Goal: Obtain resource: Obtain resource

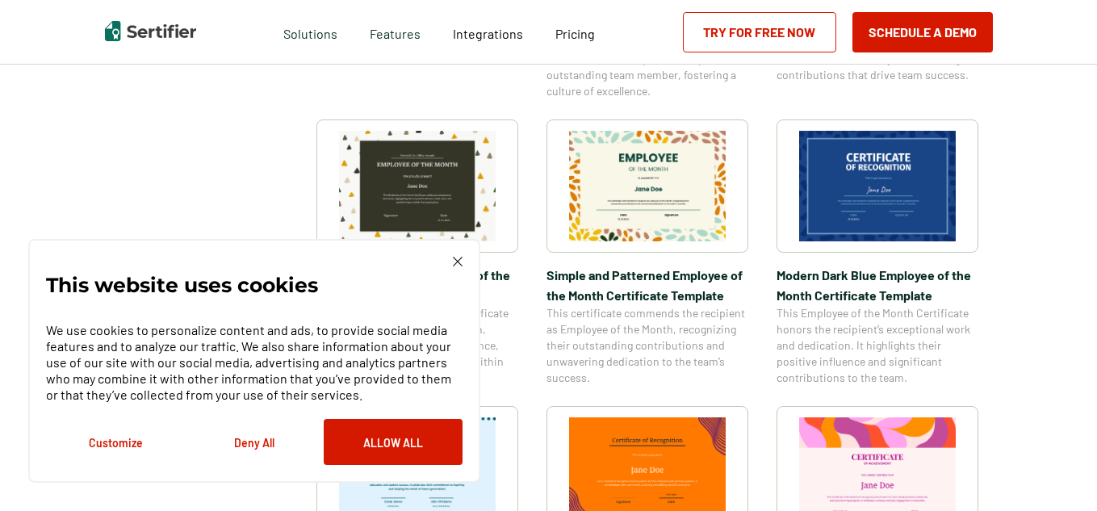
scroll to position [576, 0]
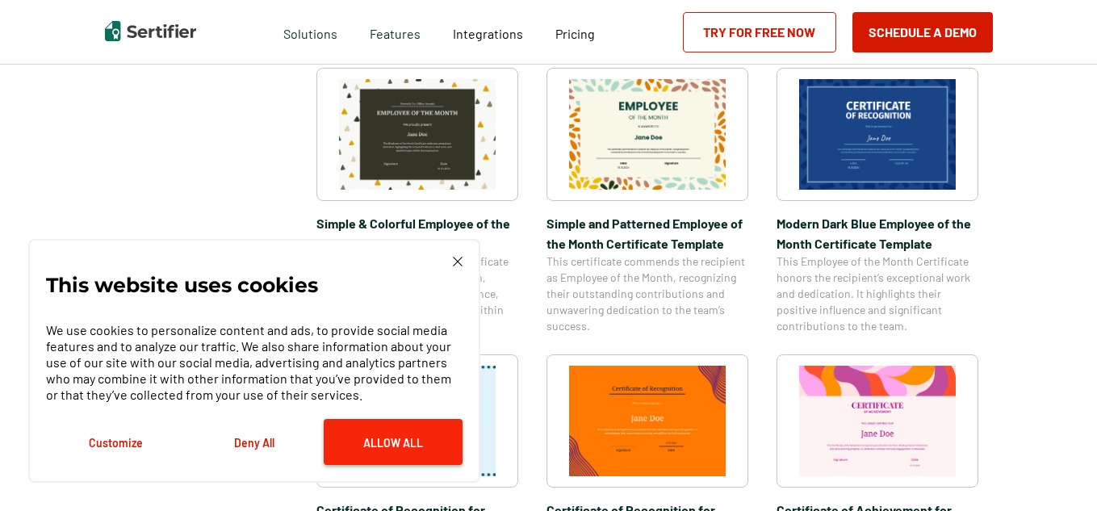
click at [363, 436] on button "Allow All" at bounding box center [393, 442] width 139 height 46
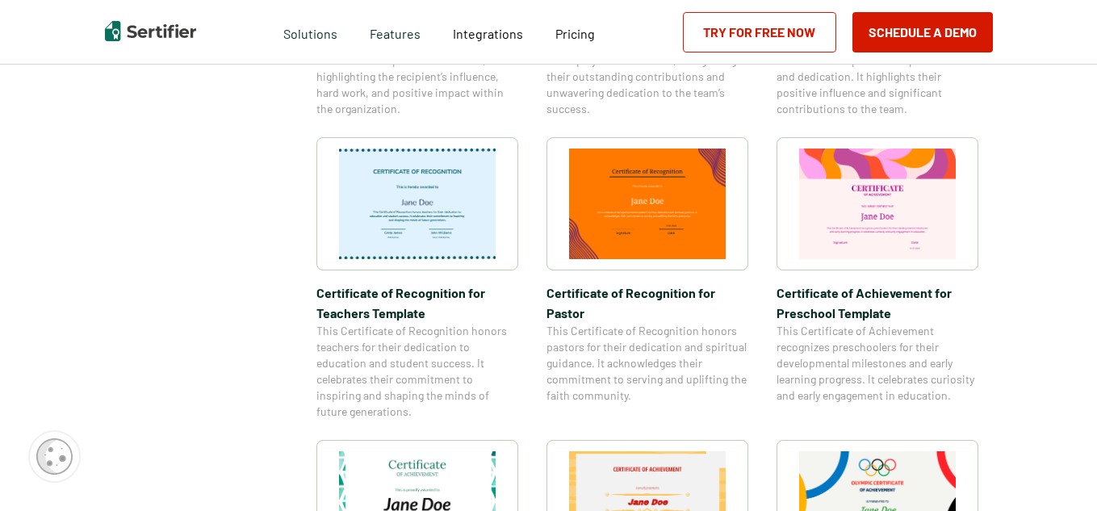
scroll to position [798, 0]
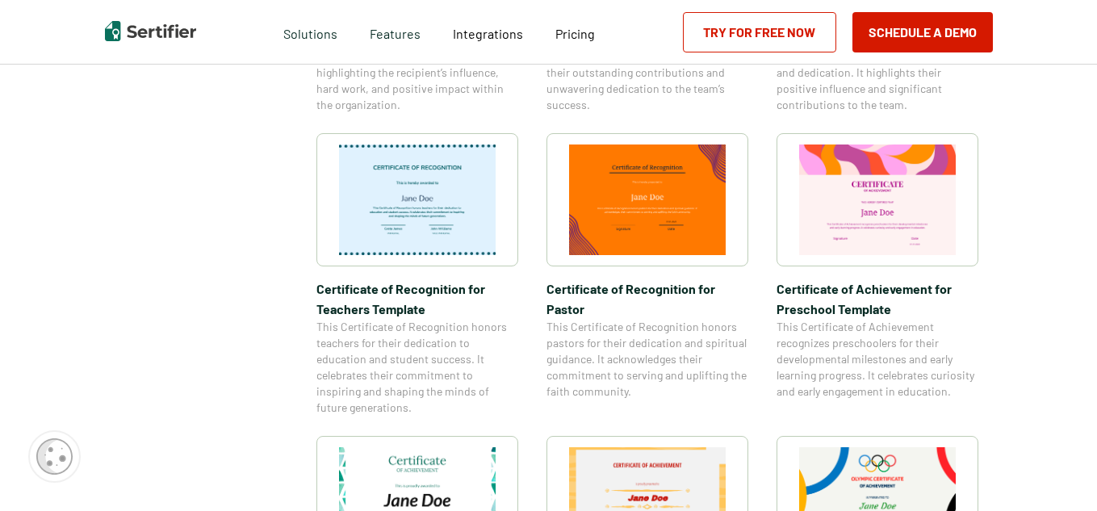
click at [408, 295] on span "Certificate of Recognition for Teachers Template" at bounding box center [417, 299] width 202 height 40
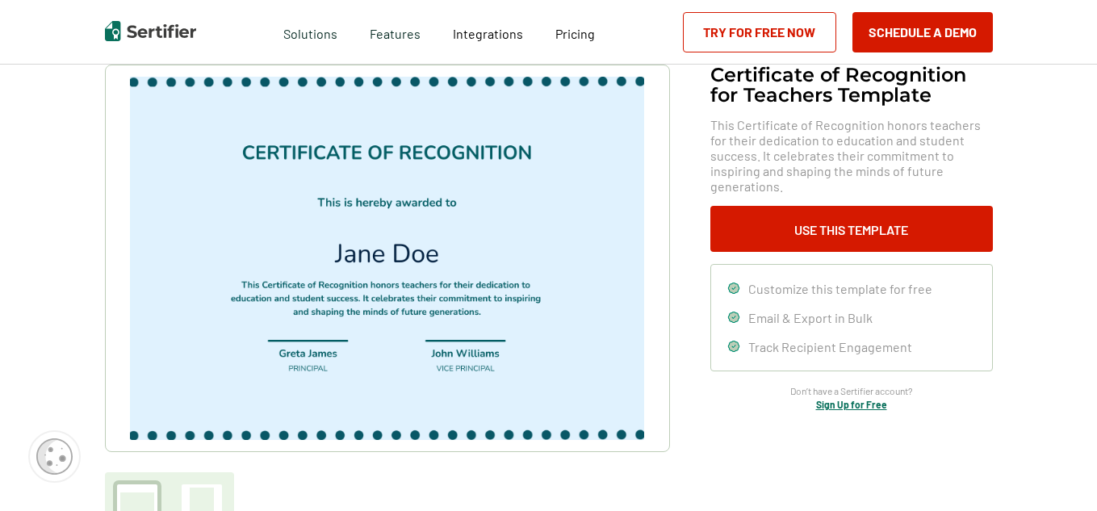
scroll to position [108, 0]
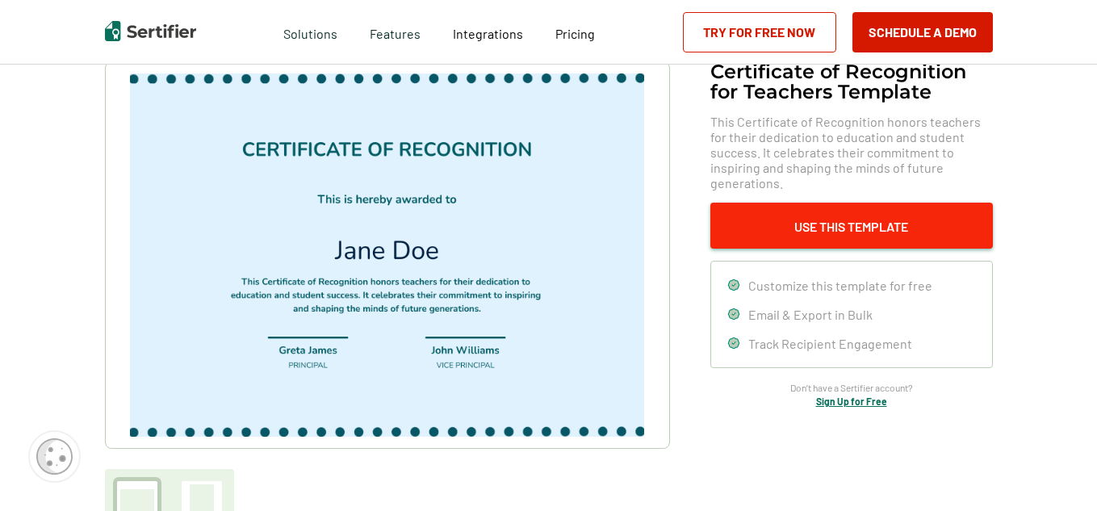
click at [837, 212] on button "Use This Template" at bounding box center [851, 226] width 283 height 46
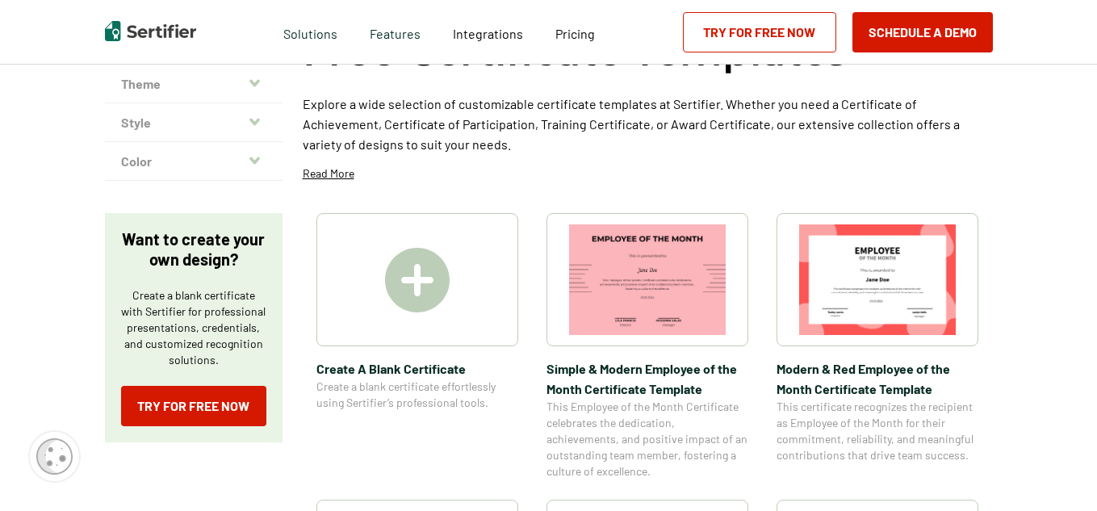
scroll to position [144, 0]
